Goal: Task Accomplishment & Management: Manage account settings

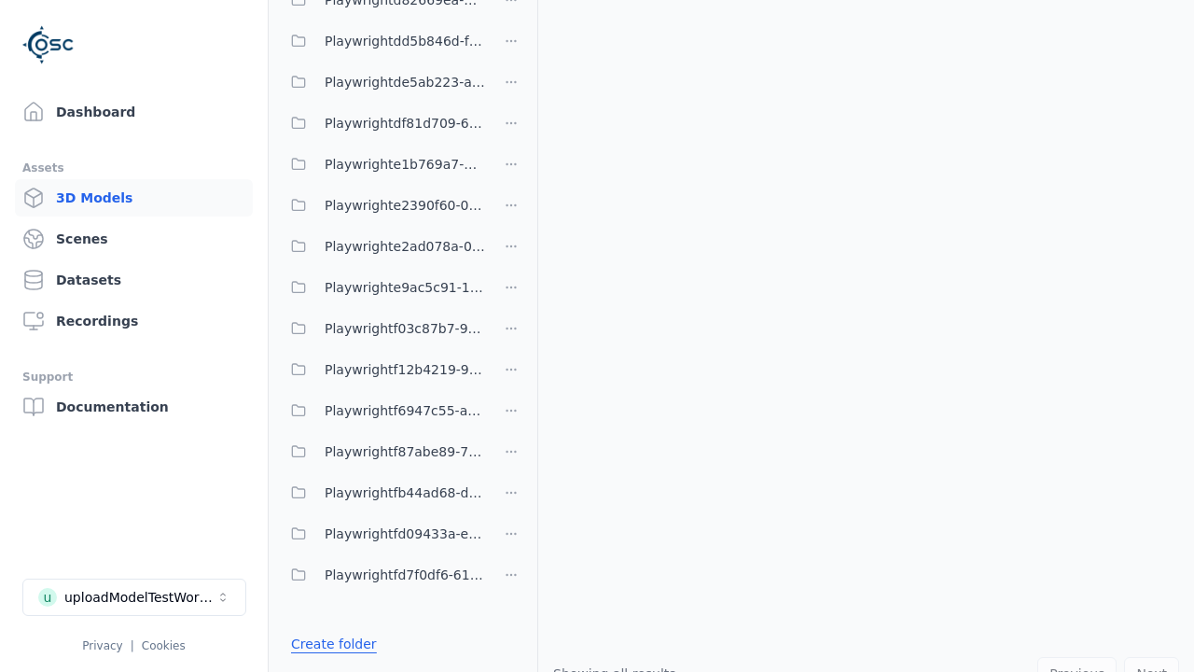
click at [328, 644] on link "Create folder" at bounding box center [334, 643] width 86 height 19
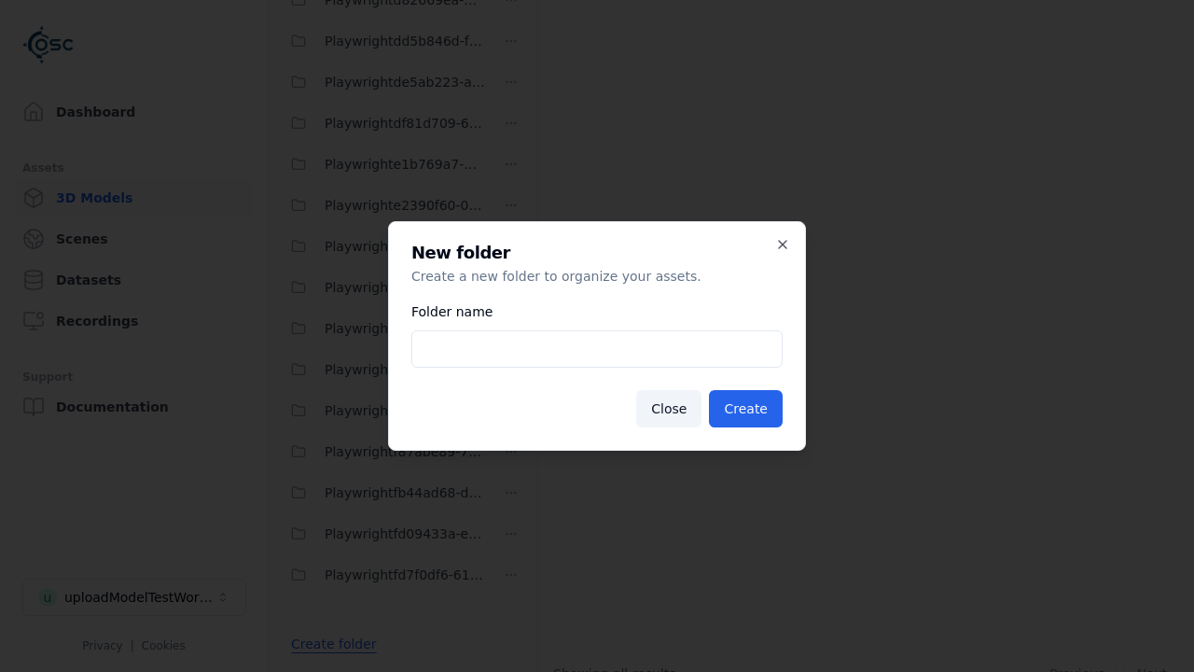
type input "**********"
click at [748, 409] on button "Create" at bounding box center [746, 408] width 74 height 37
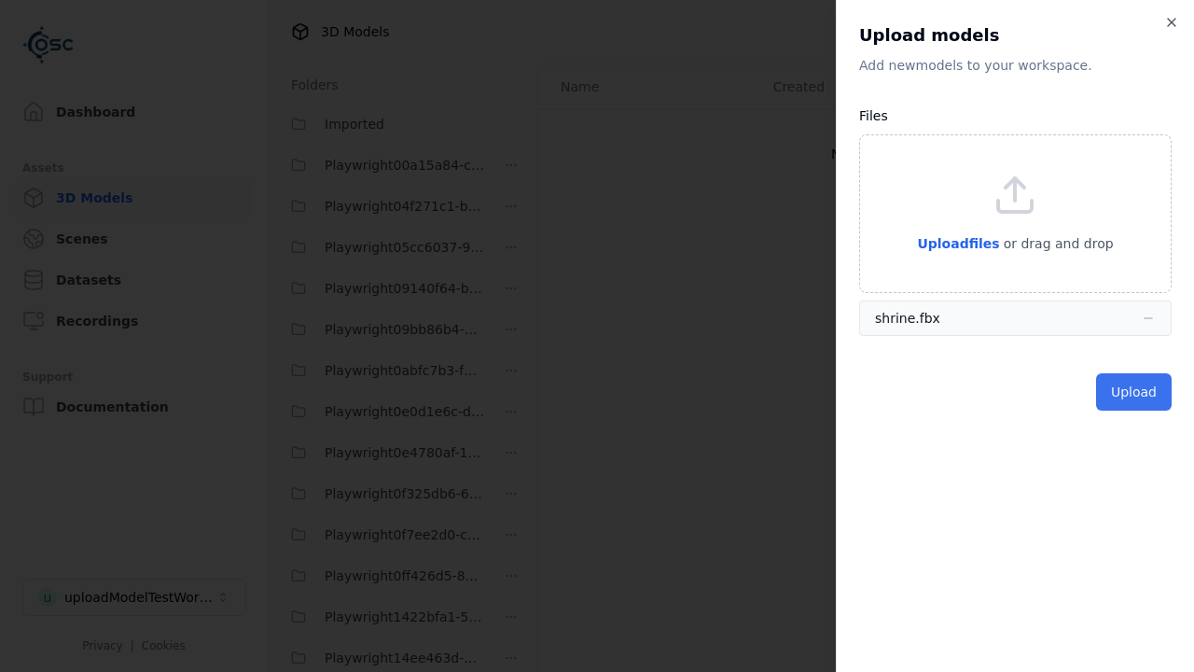
click at [1135, 392] on button "Upload" at bounding box center [1134, 391] width 76 height 37
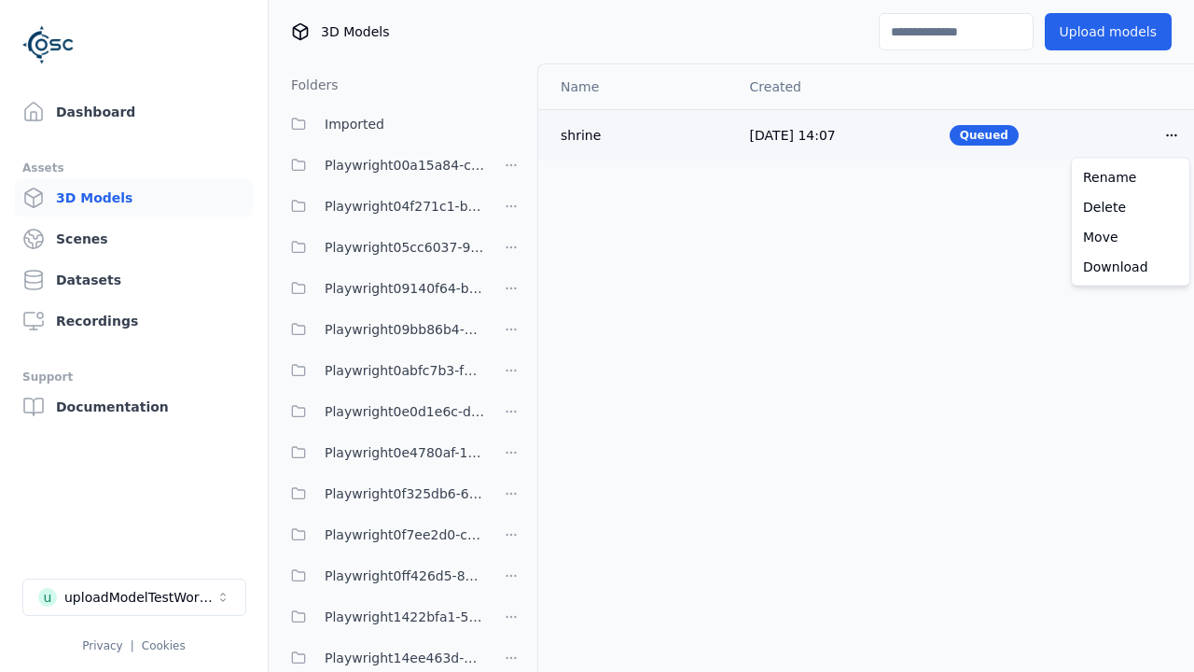
click at [1171, 134] on html "Support Dashboard Assets 3D Models Scenes Datasets Recordings Support Documenta…" at bounding box center [597, 336] width 1194 height 672
click at [1130, 206] on div "Delete" at bounding box center [1130, 207] width 110 height 30
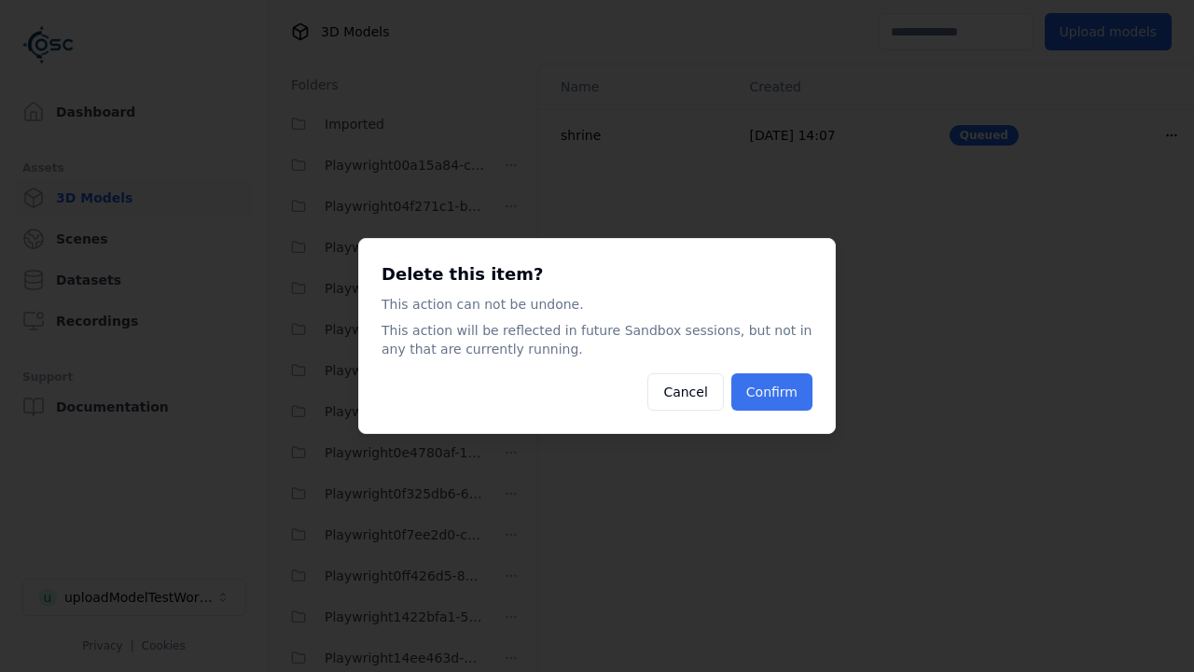
click at [774, 392] on button "Confirm" at bounding box center [771, 391] width 81 height 37
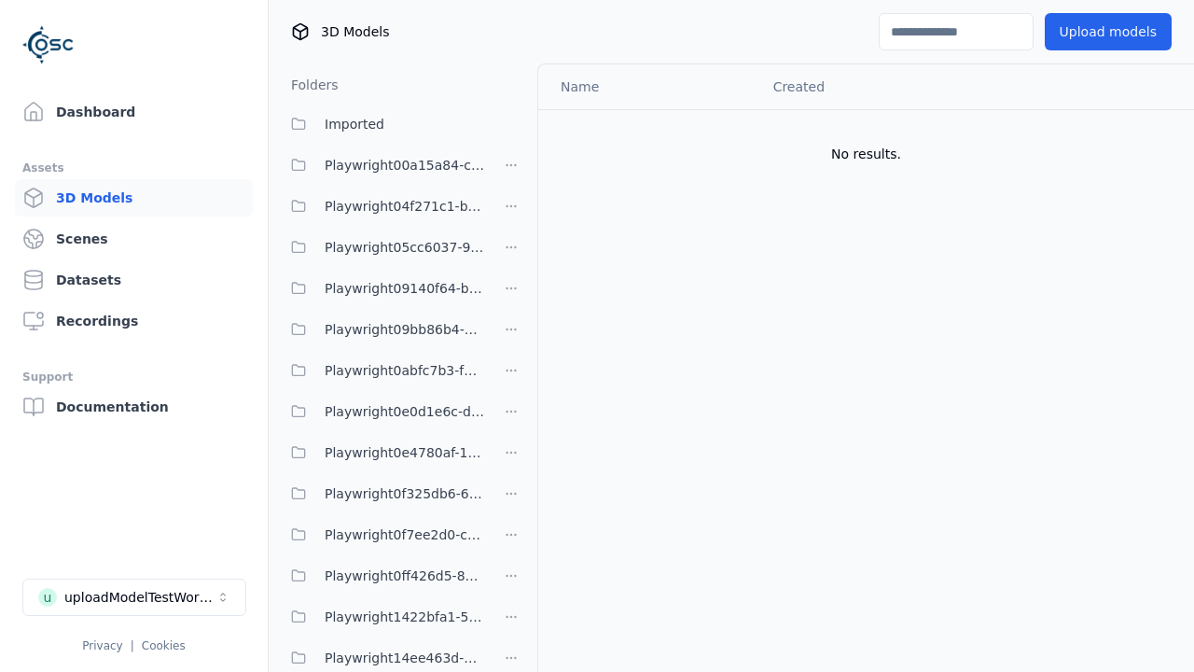
click at [511, 336] on html "Support Dashboard Assets 3D Models Scenes Datasets Recordings Support Documenta…" at bounding box center [597, 336] width 1194 height 672
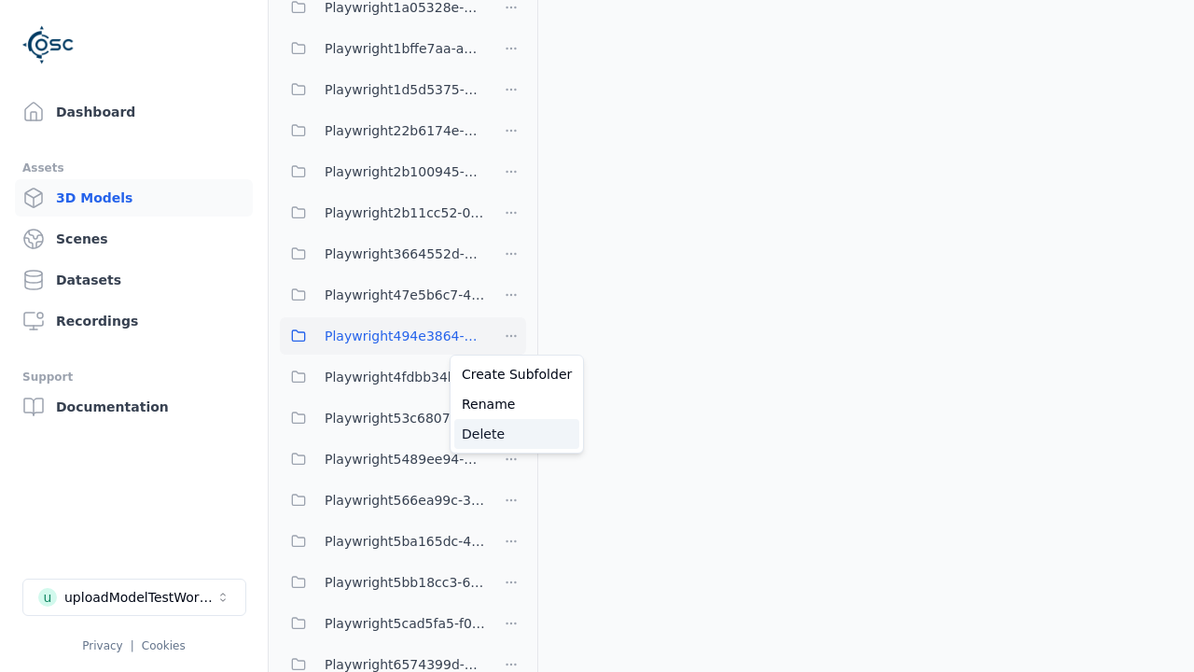
click at [510, 434] on div "Delete" at bounding box center [516, 434] width 125 height 30
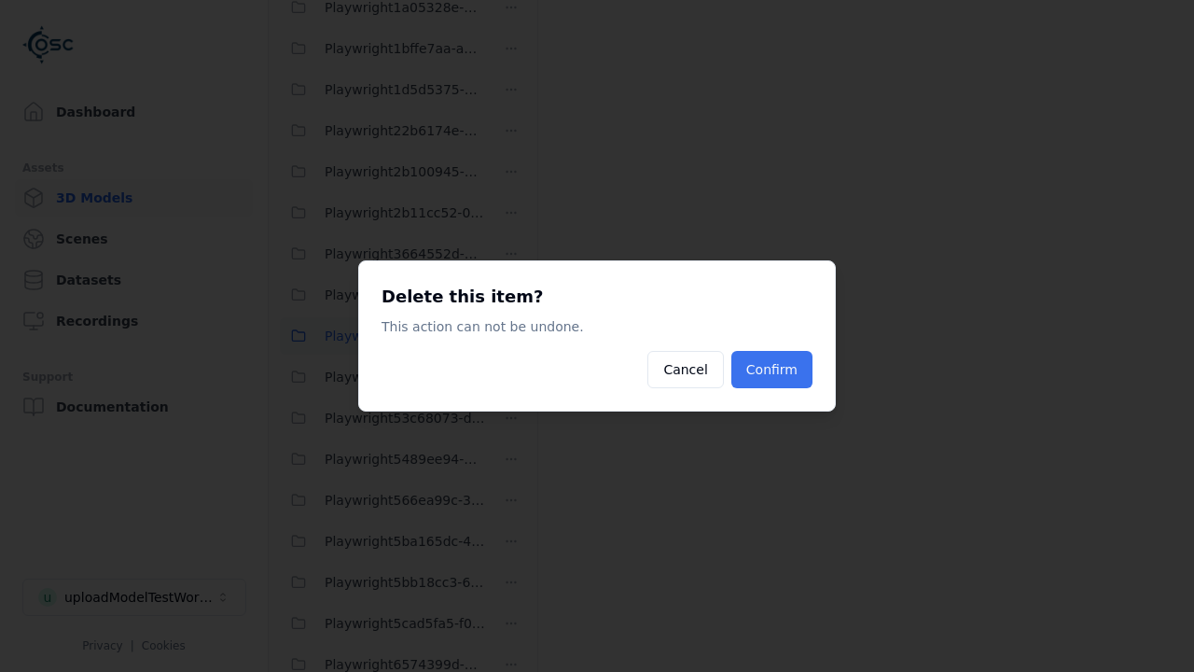
click at [774, 369] on button "Confirm" at bounding box center [771, 369] width 81 height 37
